Goal: Communication & Community: Answer question/provide support

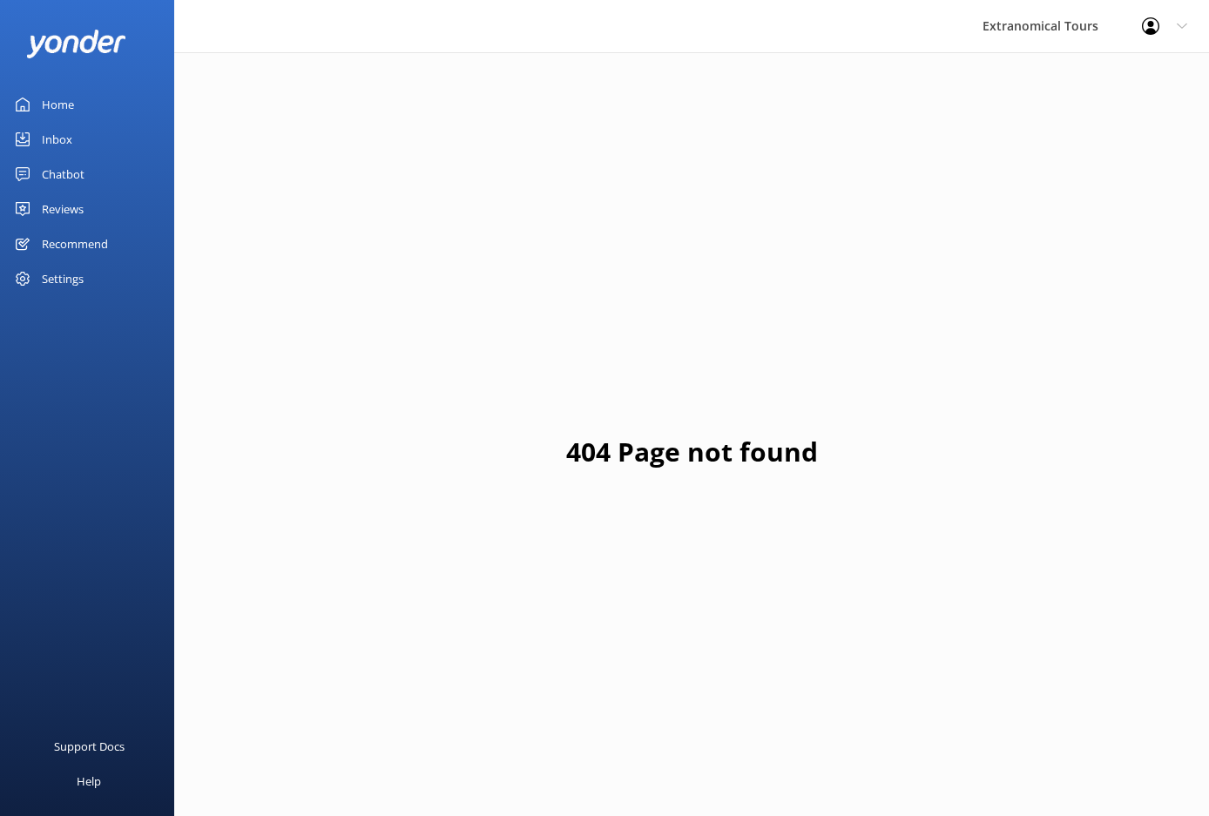
click at [86, 140] on link "Inbox" at bounding box center [87, 139] width 174 height 35
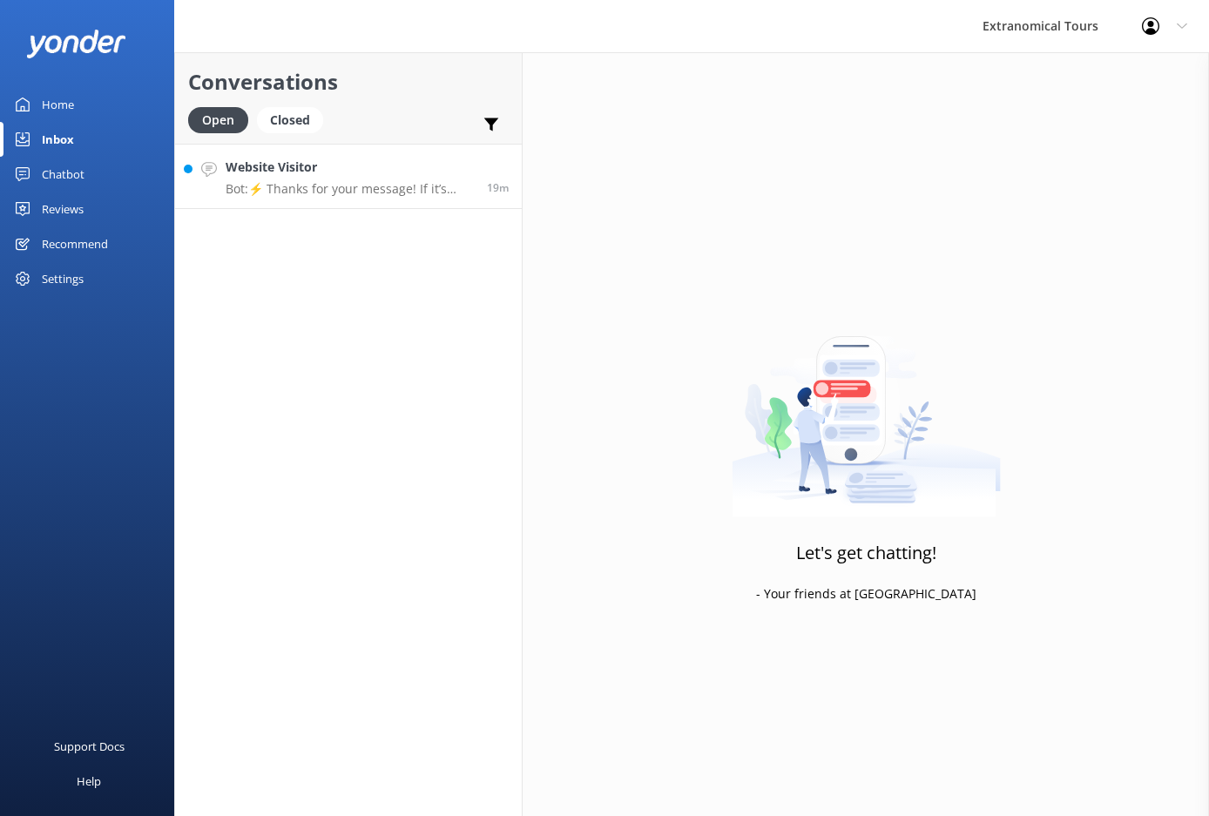
click at [358, 193] on p "Bot: ⚡ Thanks for your message! If it’s during our office hours (5:30am–10pm PT…" at bounding box center [350, 189] width 248 height 16
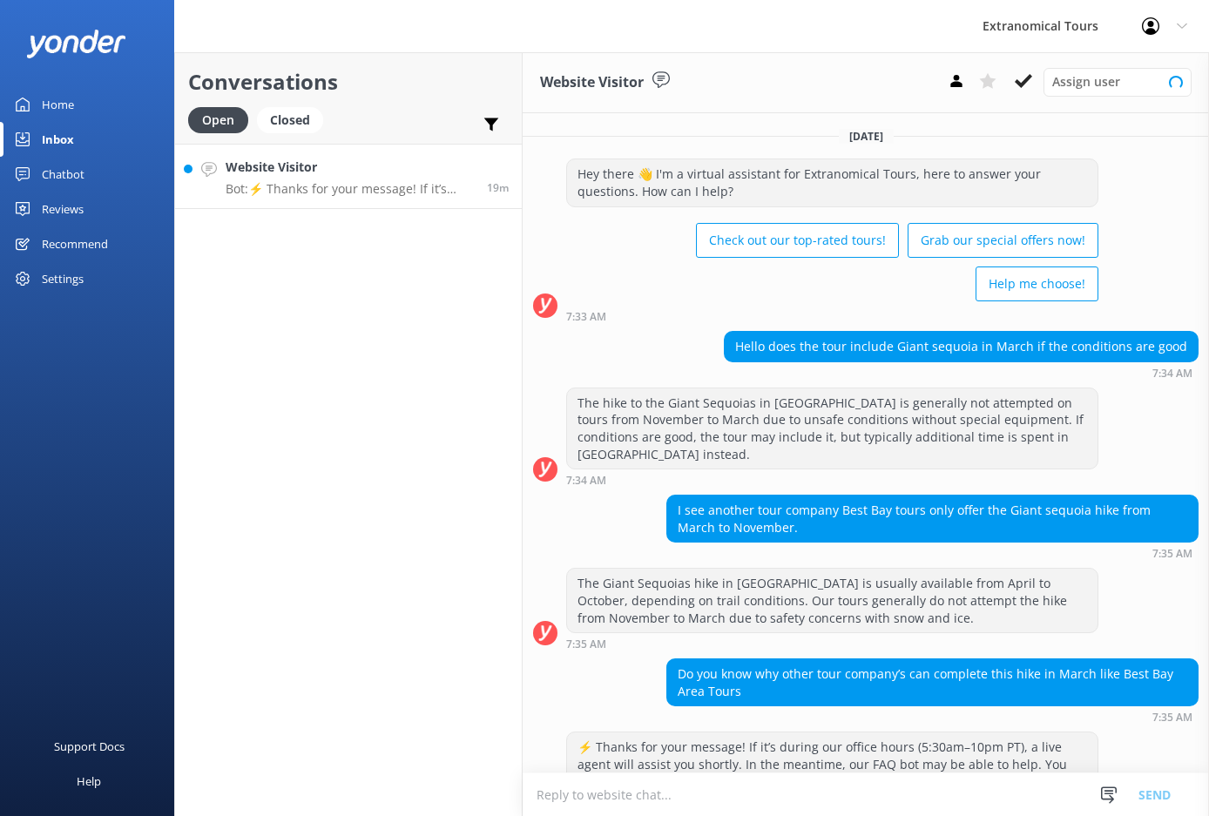
scroll to position [40, 0]
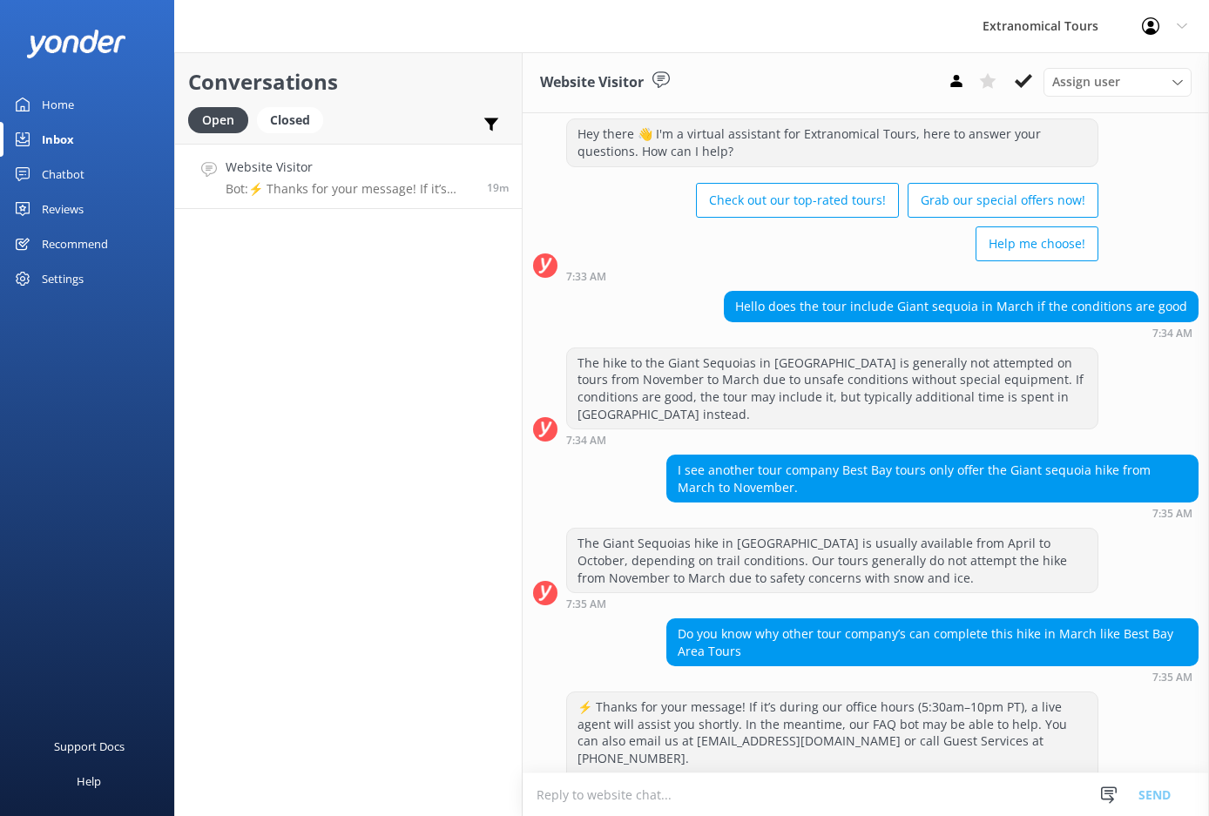
click at [829, 619] on div "Do you know why other tour company’s can complete this hike in March like Best …" at bounding box center [932, 642] width 531 height 46
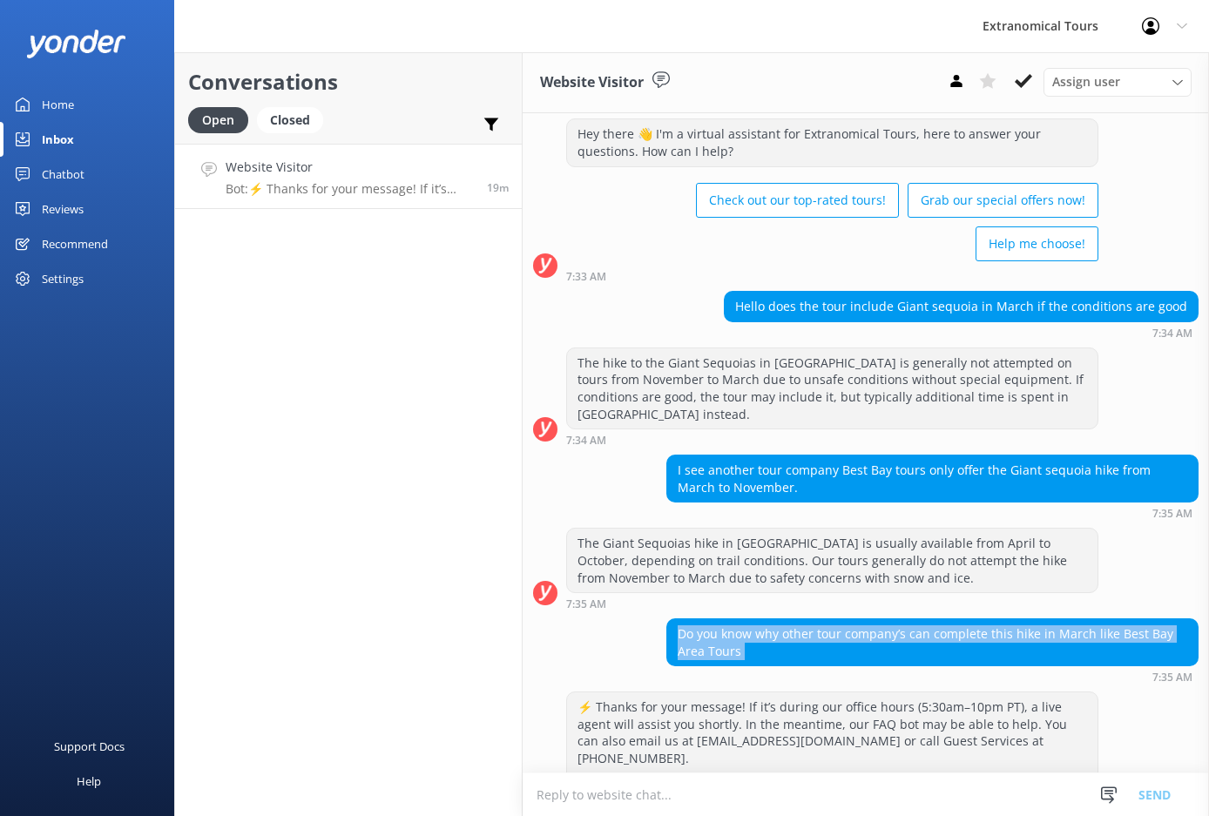
click at [829, 619] on div "Do you know why other tour company’s can complete this hike in March like Best …" at bounding box center [932, 642] width 531 height 46
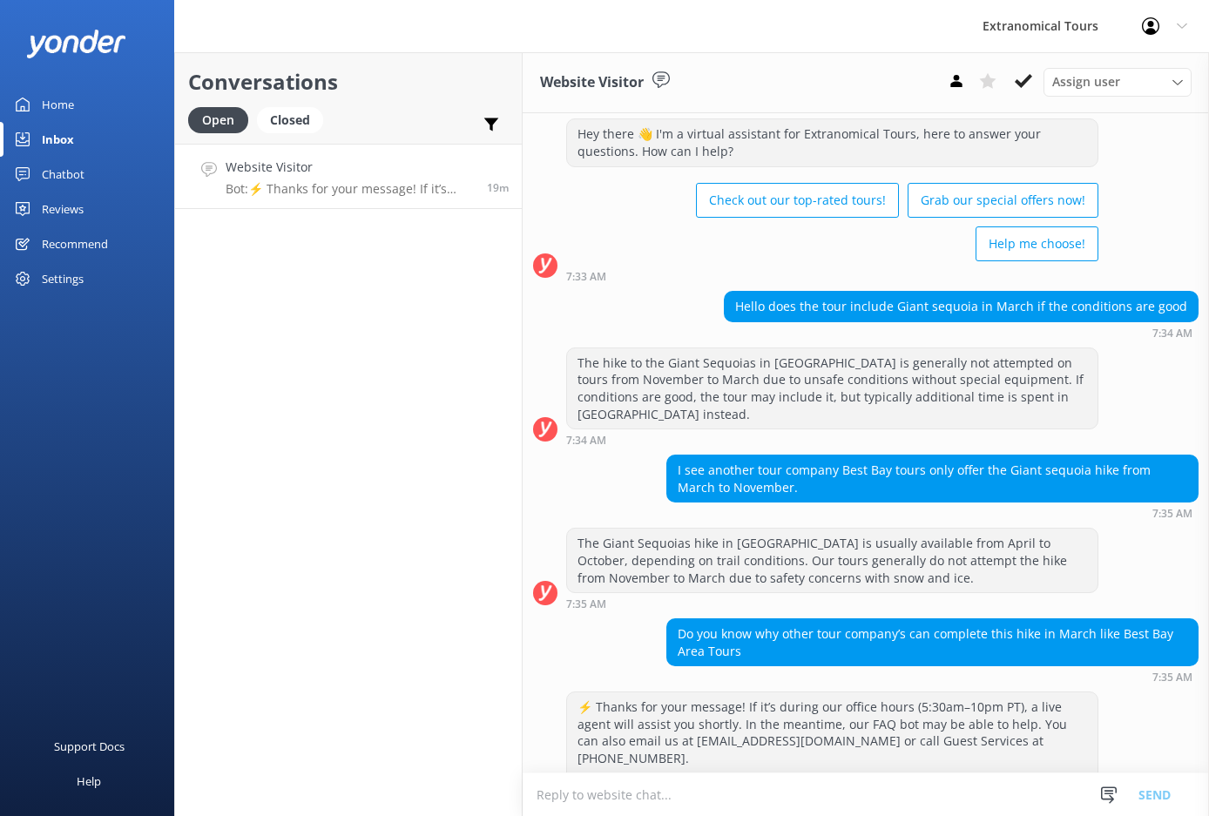
click at [745, 776] on textarea at bounding box center [866, 795] width 686 height 43
click at [717, 291] on div "Hello does the tour include Giant sequoia in March if the conditions are good 7…" at bounding box center [866, 315] width 686 height 48
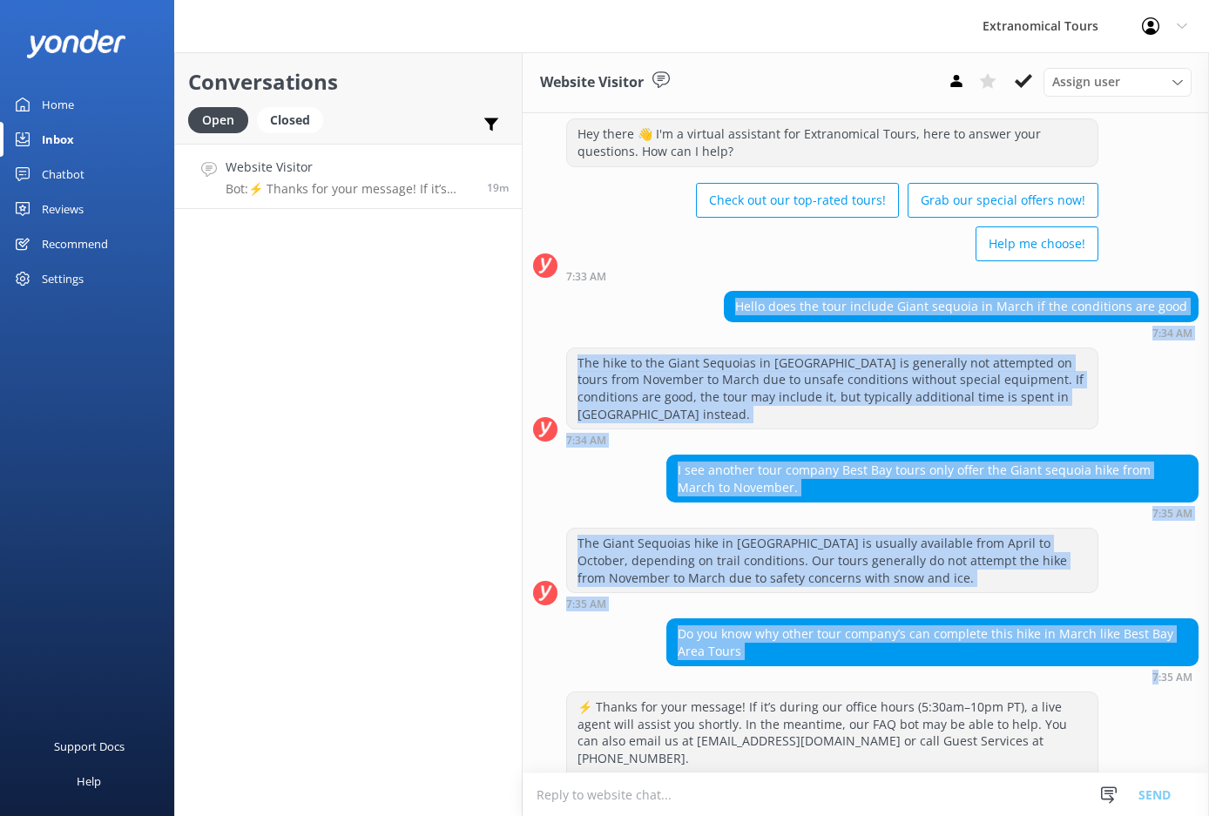
drag, startPoint x: 716, startPoint y: 268, endPoint x: 849, endPoint y: 632, distance: 387.7
click at [849, 632] on div "[DATE] Hey there 👋 I'm a virtual assistant for Extranomical Tours, here to answ…" at bounding box center [866, 453] width 686 height 761
copy div "Hello does the tour include Giant sequoia in March if the conditions are good 7…"
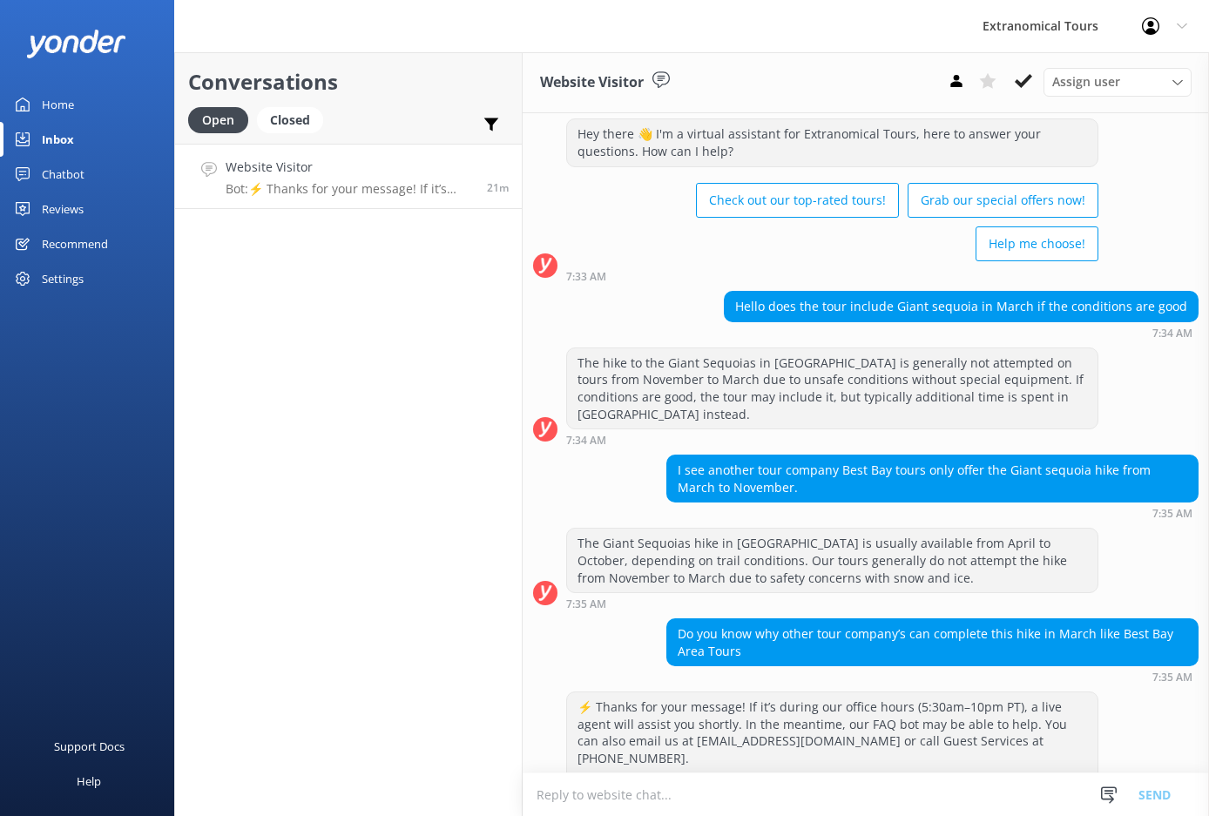
click at [666, 795] on textarea at bounding box center [866, 795] width 686 height 43
paste textarea "That’s a great question. The trail to the Giant Sequoias in [GEOGRAPHIC_DATA] c…"
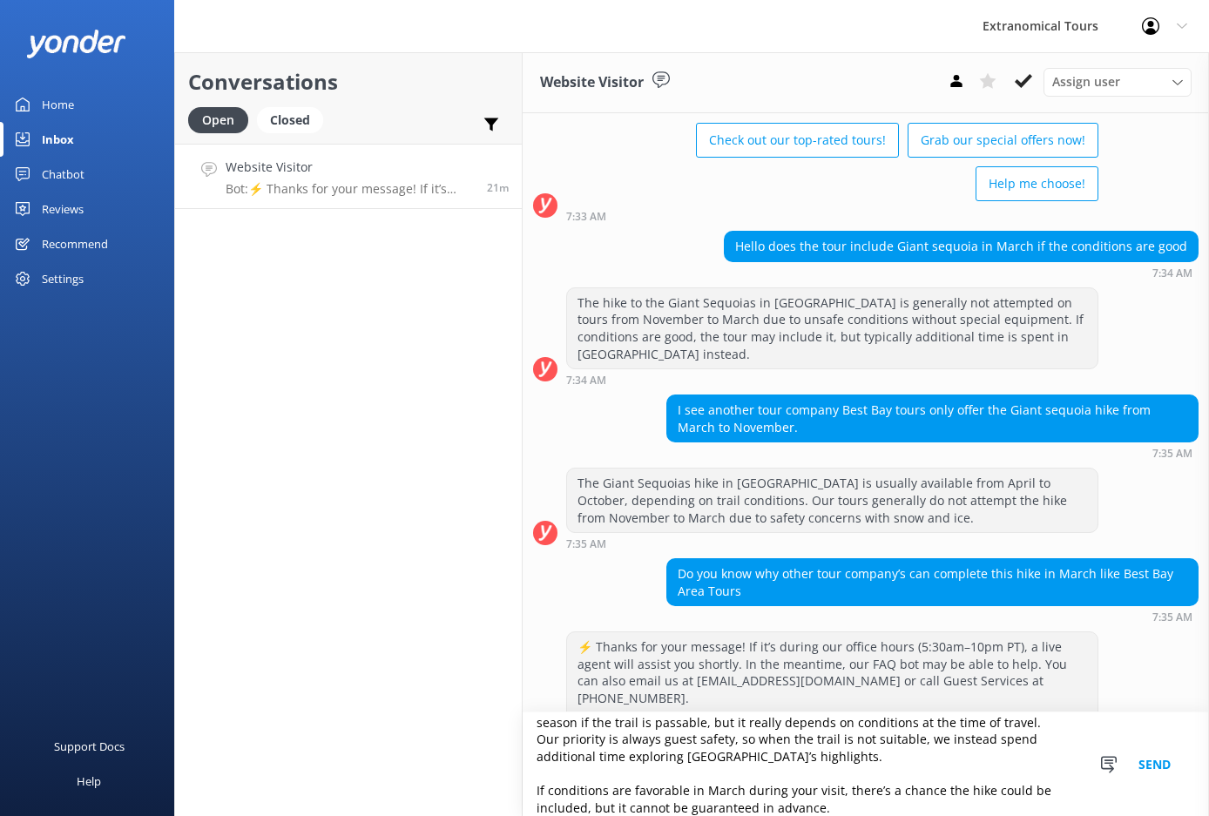
scroll to position [127, 0]
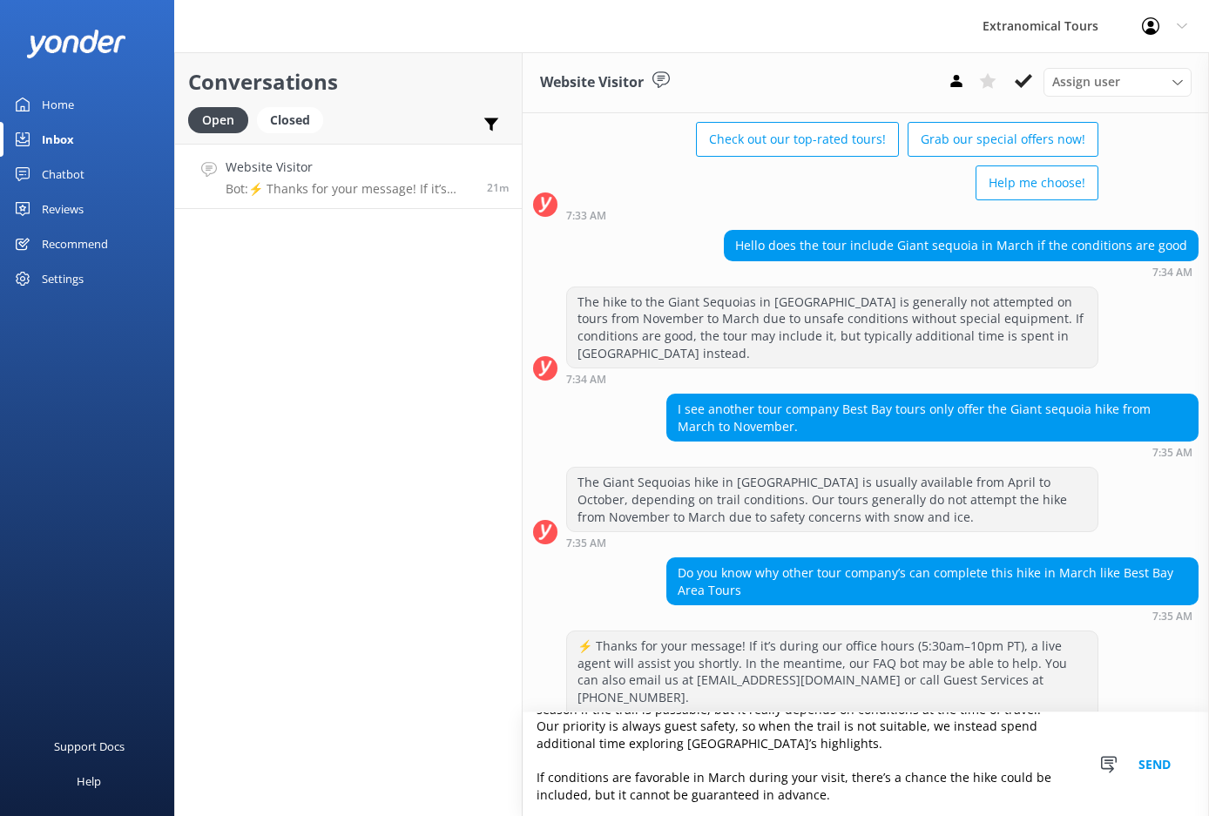
type textarea "That’s a great question. The trail to the Giant Sequoias in [GEOGRAPHIC_DATA] c…"
click at [1132, 763] on button "Send" at bounding box center [1154, 765] width 65 height 104
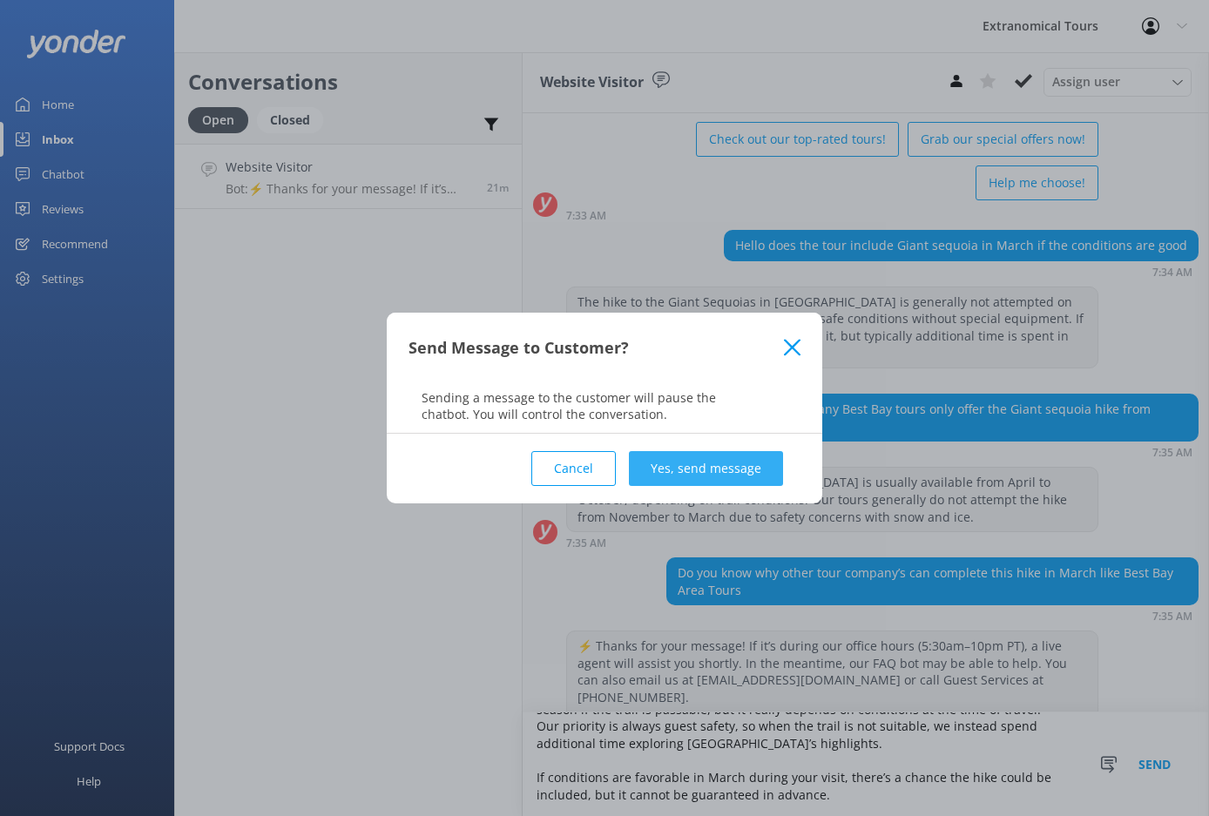
click at [669, 470] on button "Yes, send message" at bounding box center [706, 468] width 154 height 35
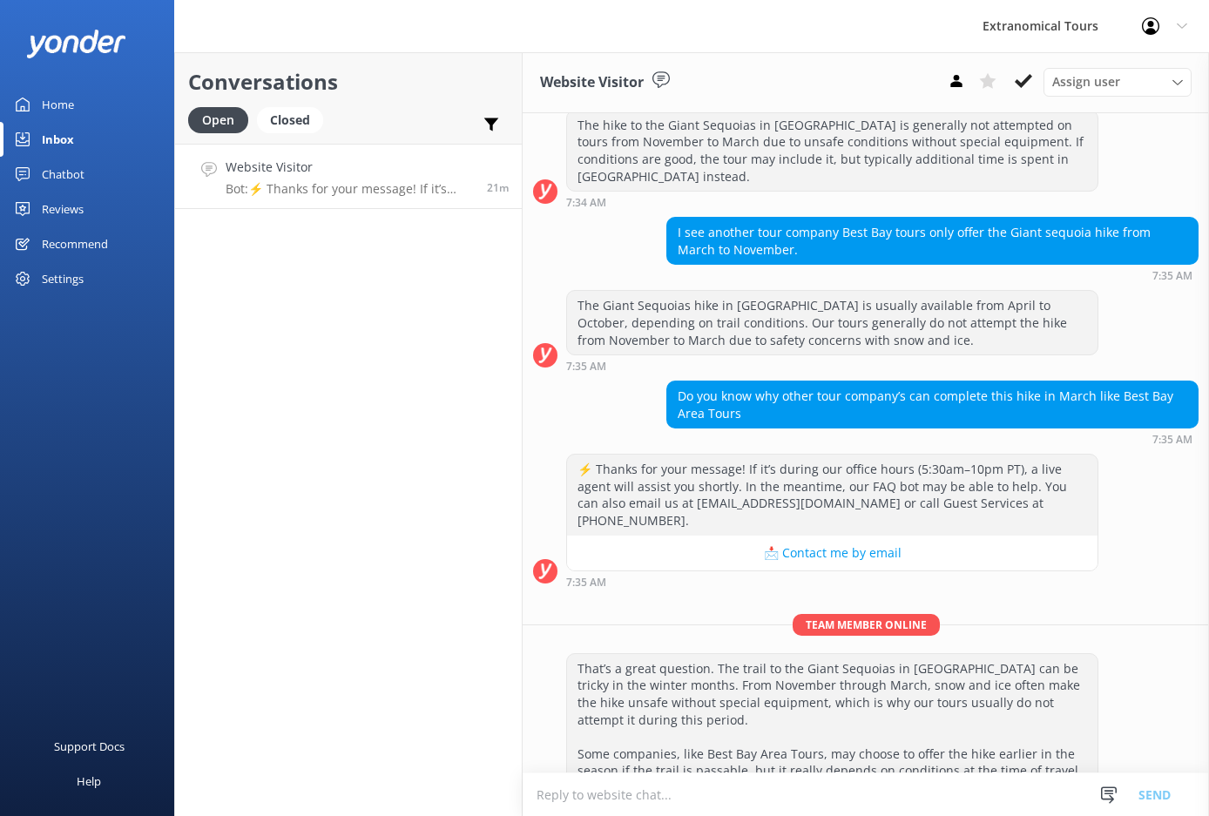
scroll to position [341, 0]
